Goal: Task Accomplishment & Management: Complete application form

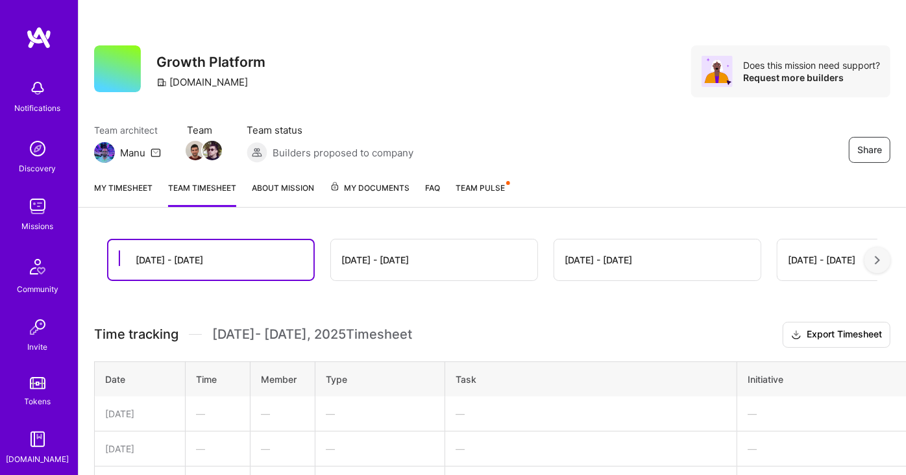
click at [121, 189] on link "My timesheet" at bounding box center [123, 194] width 58 height 26
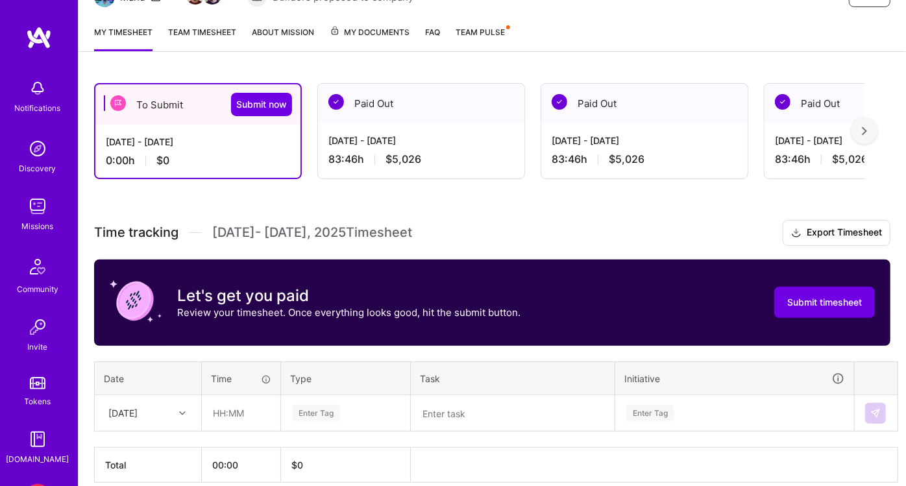
scroll to position [213, 0]
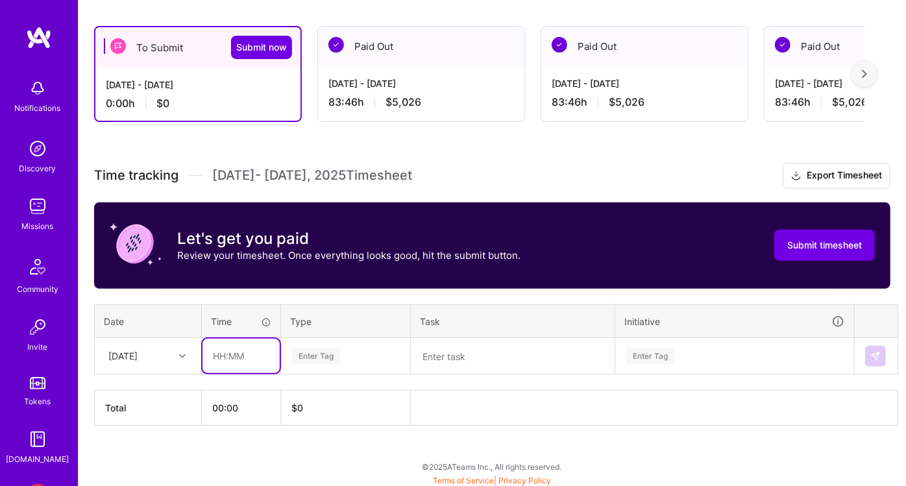
click at [236, 354] on input "text" at bounding box center [240, 356] width 77 height 34
type input "20:00"
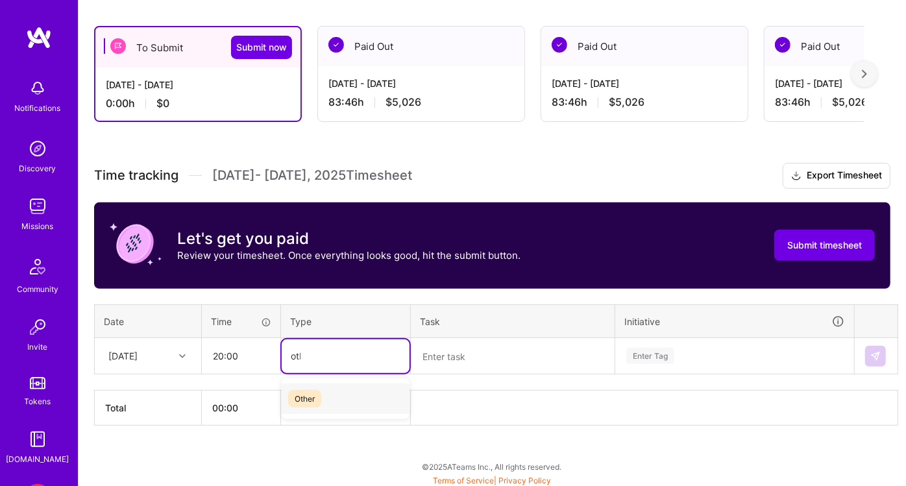
type input "othe"
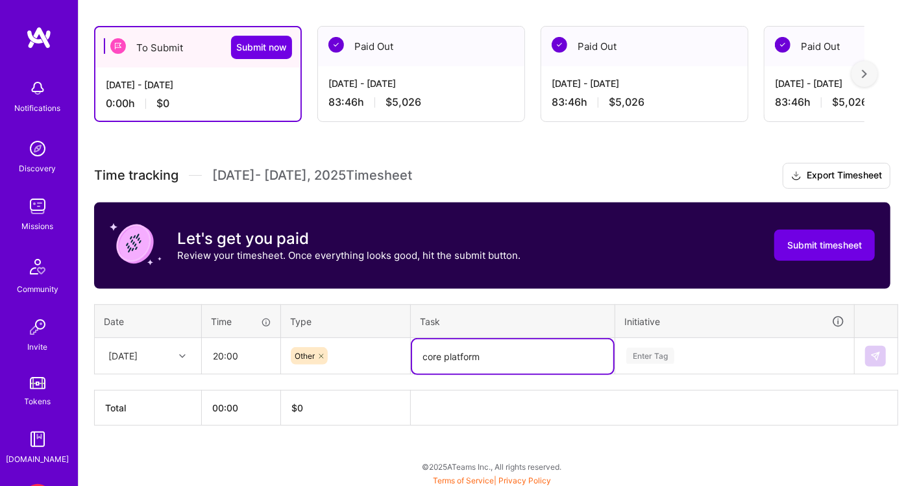
type textarea "core platform"
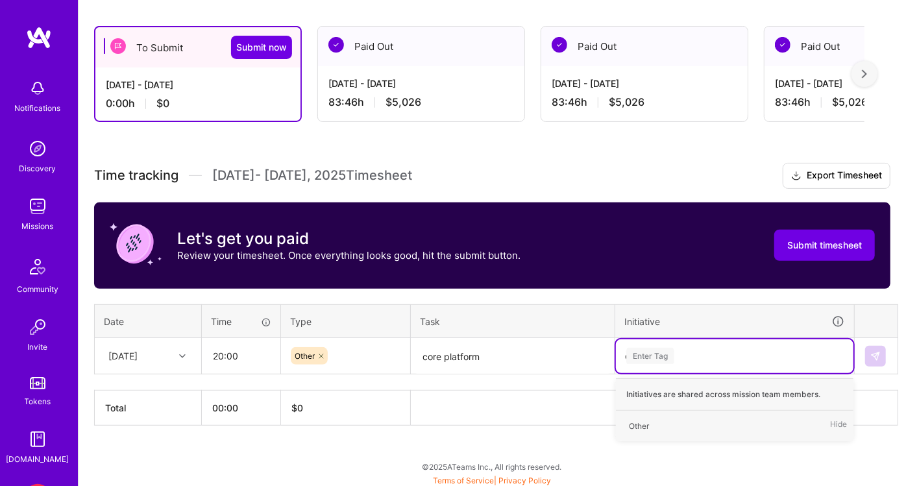
type input "ot"
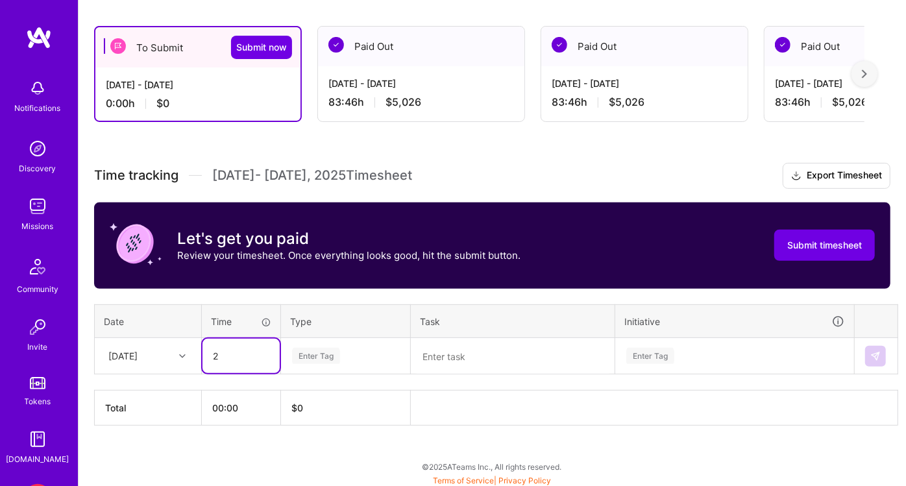
type input "20"
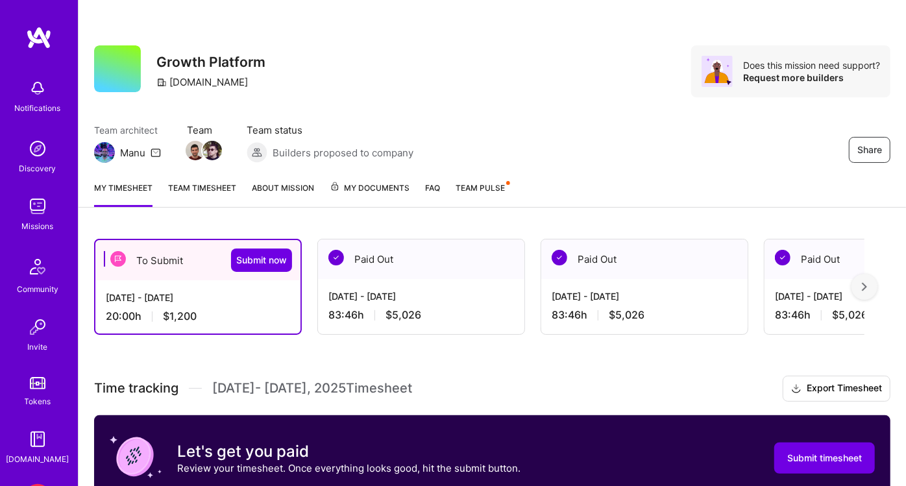
scroll to position [251, 0]
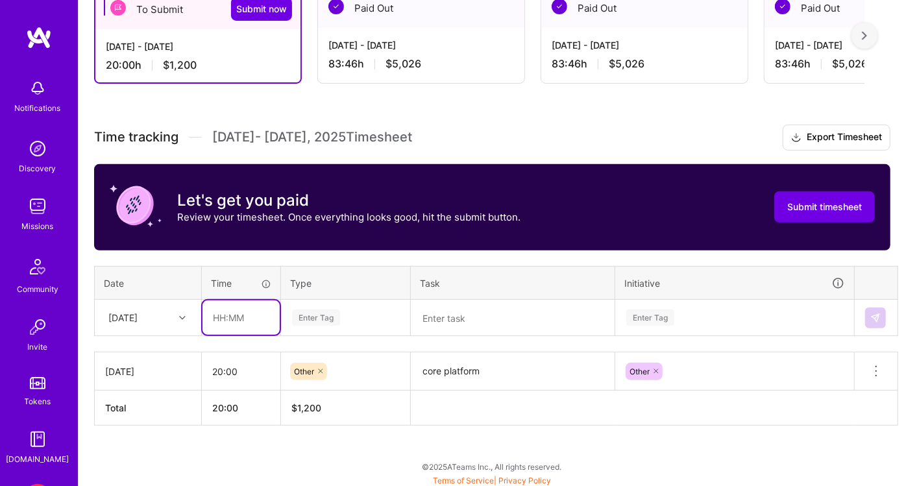
click at [243, 312] on input "text" at bounding box center [240, 317] width 77 height 34
type input "20:00"
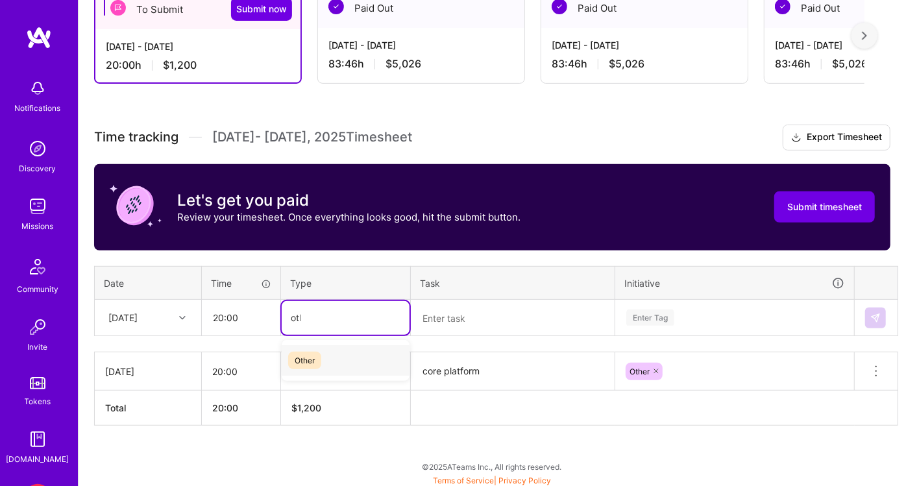
type input "othe"
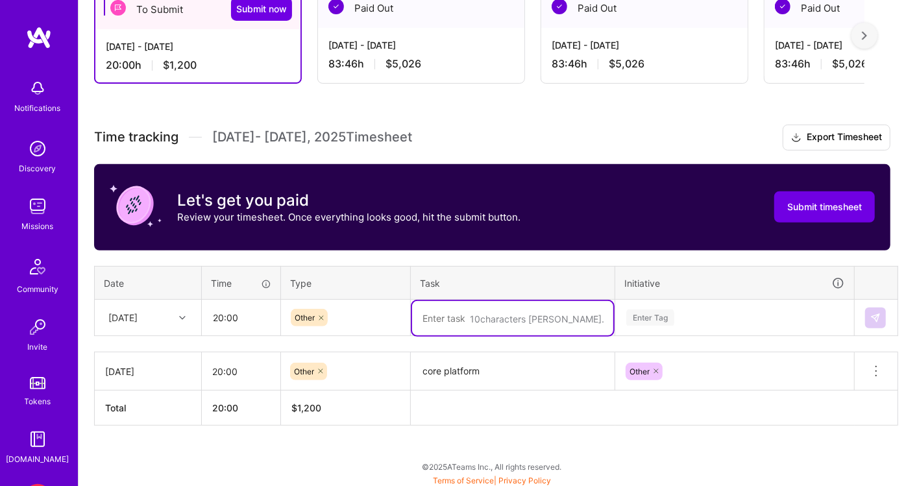
paste textarea "core platform"
type textarea "core platform"
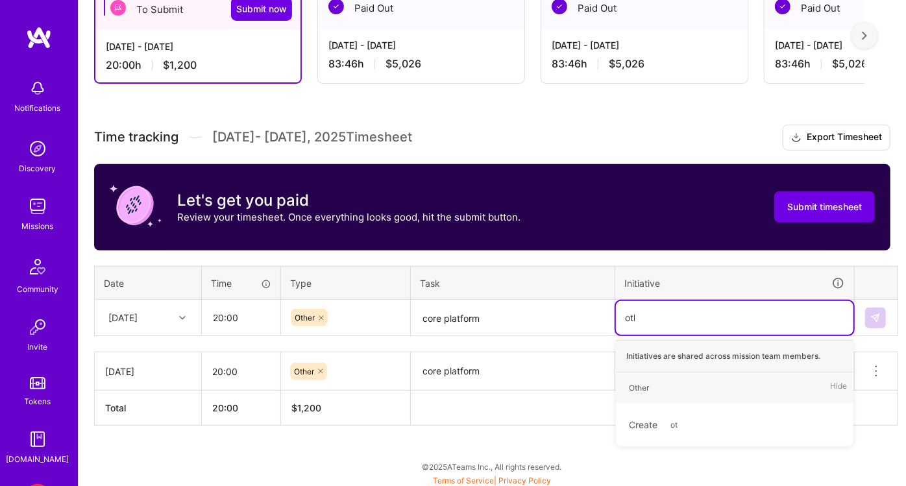
type input "othe"
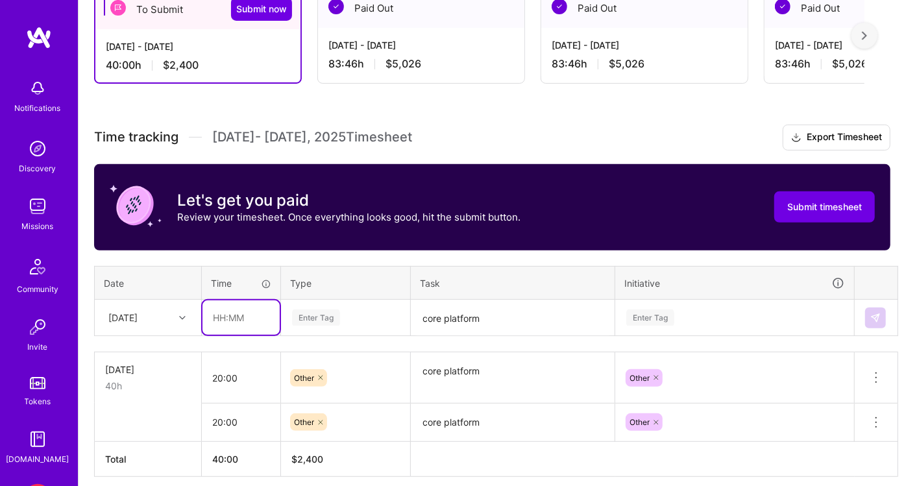
click at [232, 315] on input "text" at bounding box center [240, 317] width 77 height 34
type input "20:00"
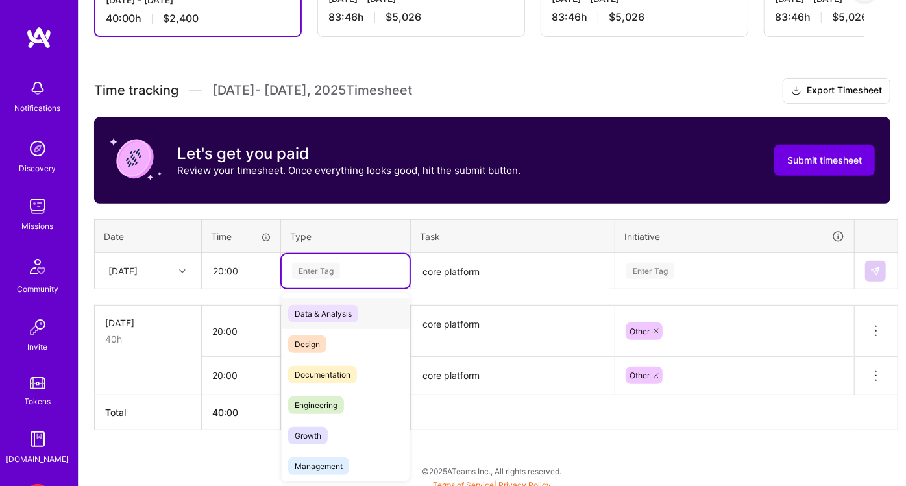
scroll to position [302, 0]
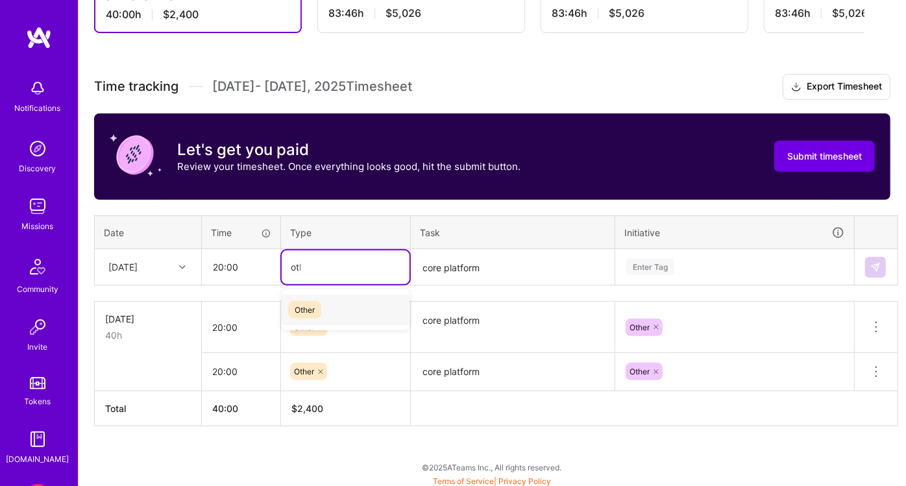
type input "other"
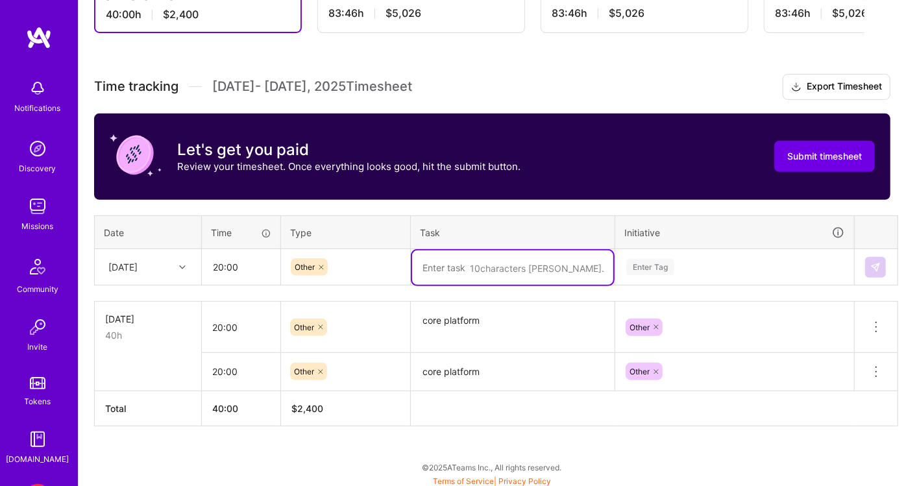
paste textarea "core platform"
type textarea "core platform"
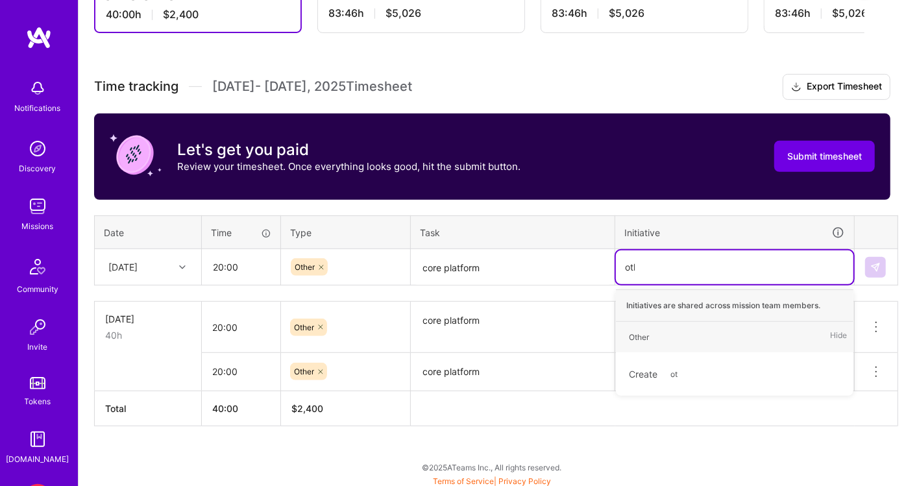
type input "other"
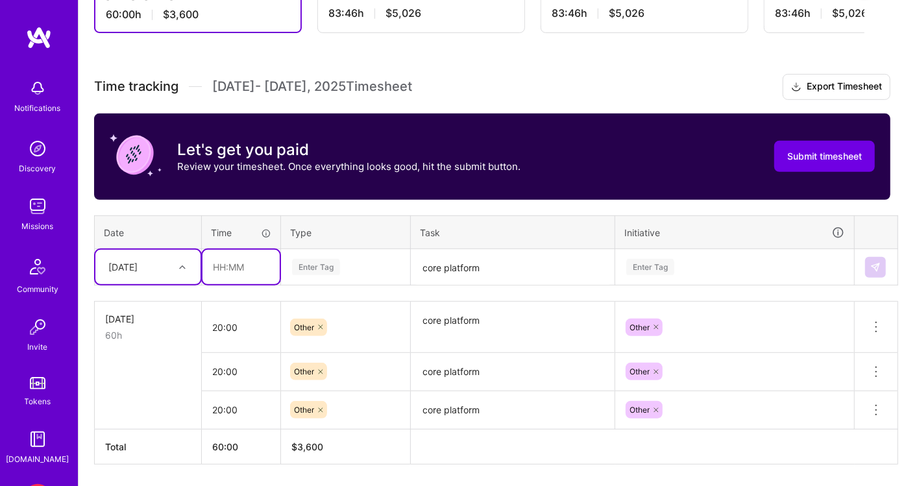
click at [221, 260] on input "text" at bounding box center [240, 267] width 77 height 34
type input "23:46"
type textarea "core platform"
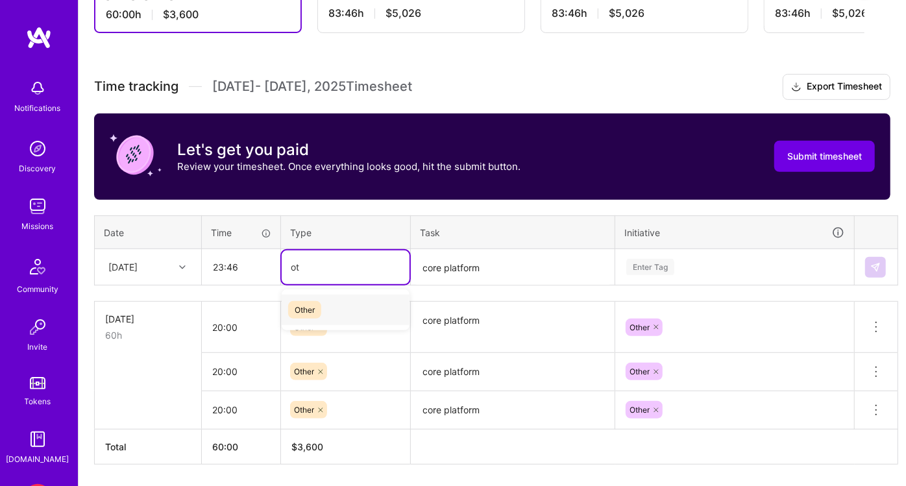
type input "oth"
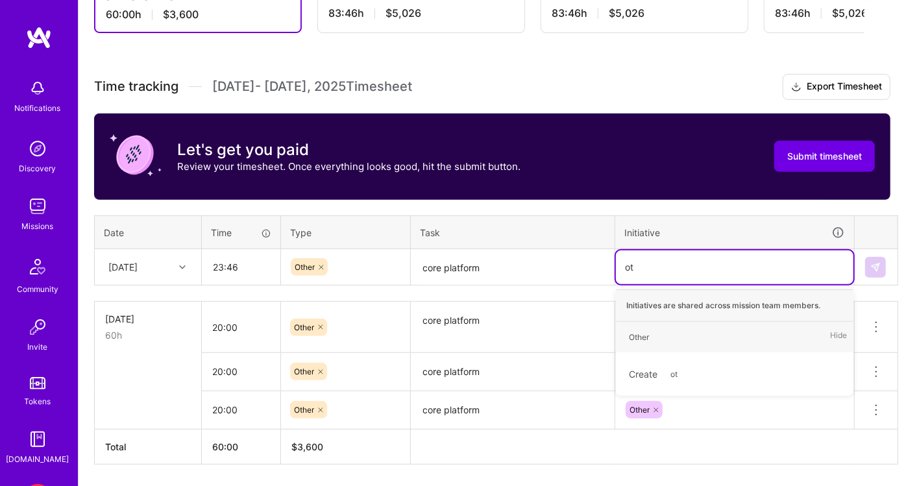
type input "oth"
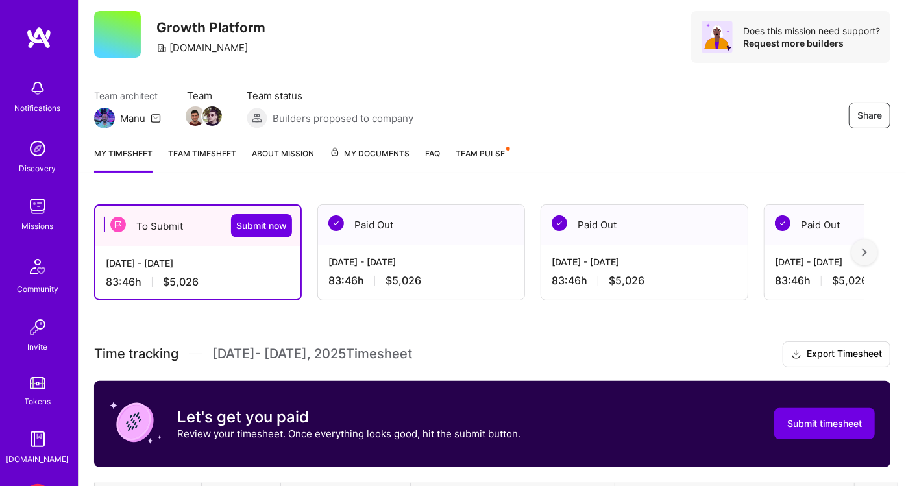
scroll to position [29, 0]
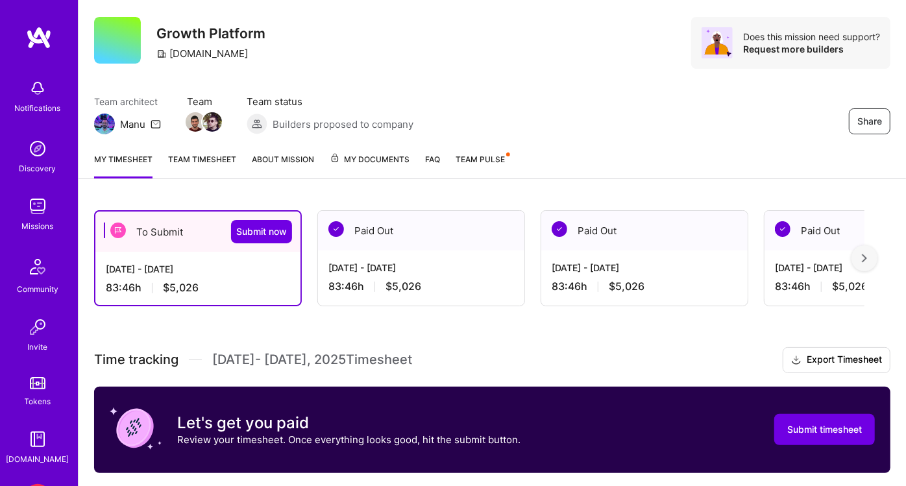
click at [194, 159] on link "Team timesheet" at bounding box center [202, 165] width 68 height 26
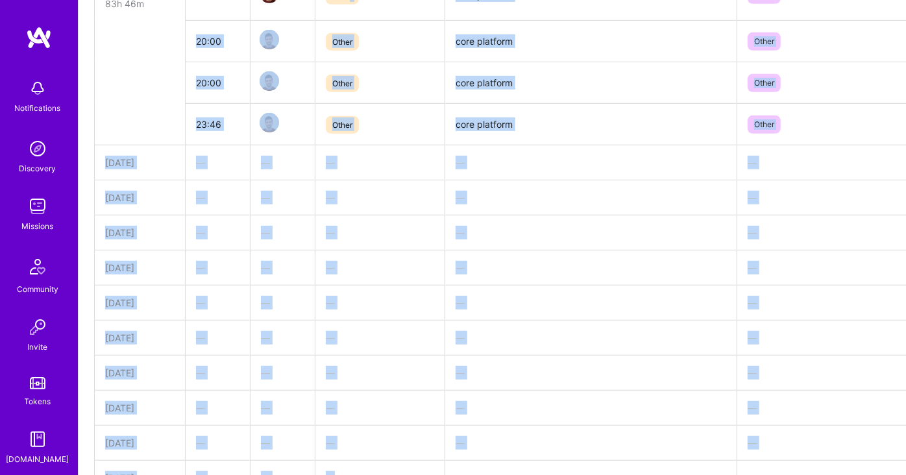
scroll to position [430, 0]
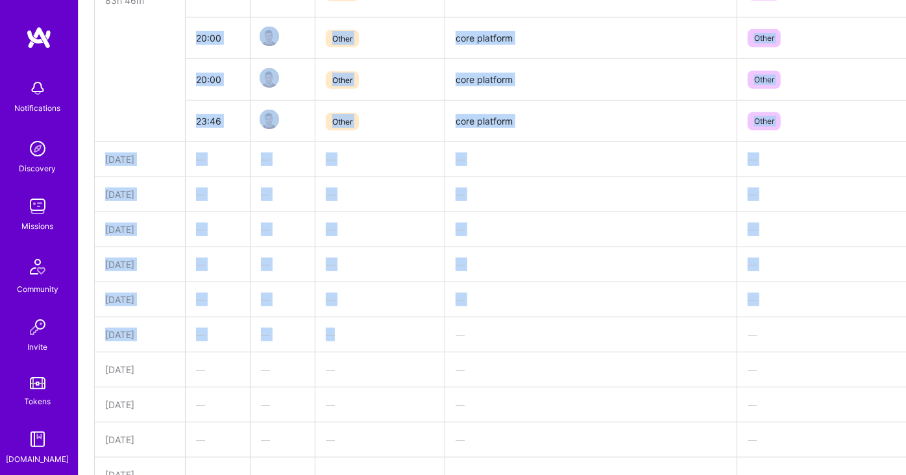
drag, startPoint x: 350, startPoint y: 315, endPoint x: 337, endPoint y: 328, distance: 17.9
click at [337, 328] on tbody "[DATE] 83h 46m 20:00 Other core platform Other 20:00 Other core platform Other …" at bounding box center [513, 300] width 837 height 666
click at [337, 328] on div "—" at bounding box center [380, 335] width 108 height 14
click at [330, 331] on div "—" at bounding box center [380, 335] width 108 height 14
